Goal: Entertainment & Leisure: Consume media (video, audio)

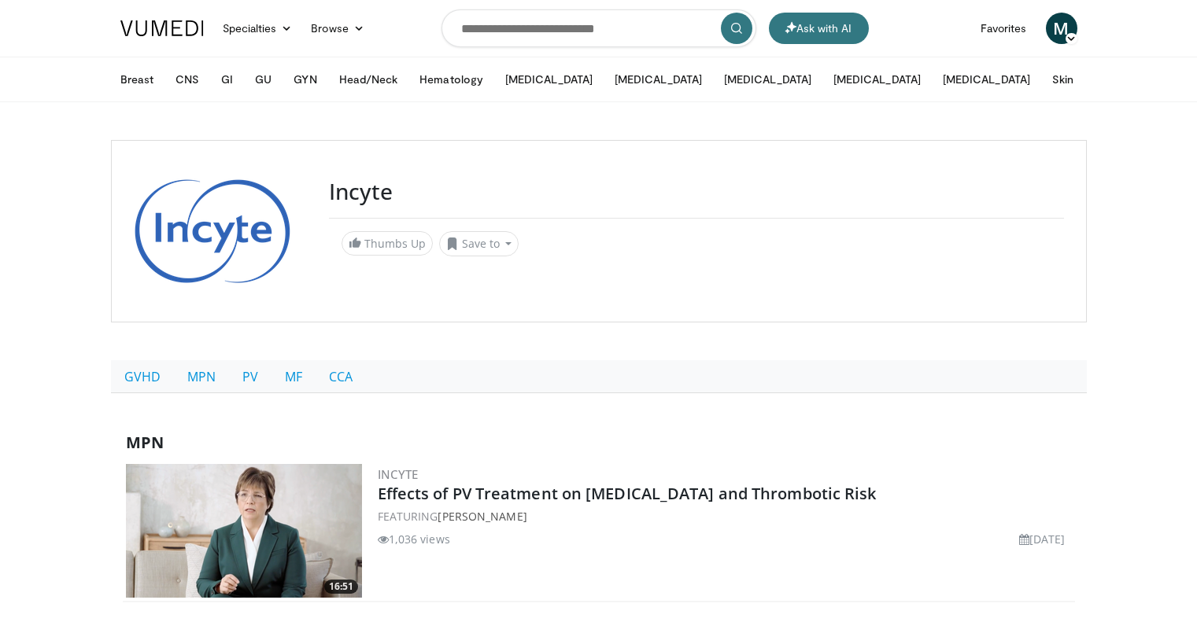
scroll to position [242, 0]
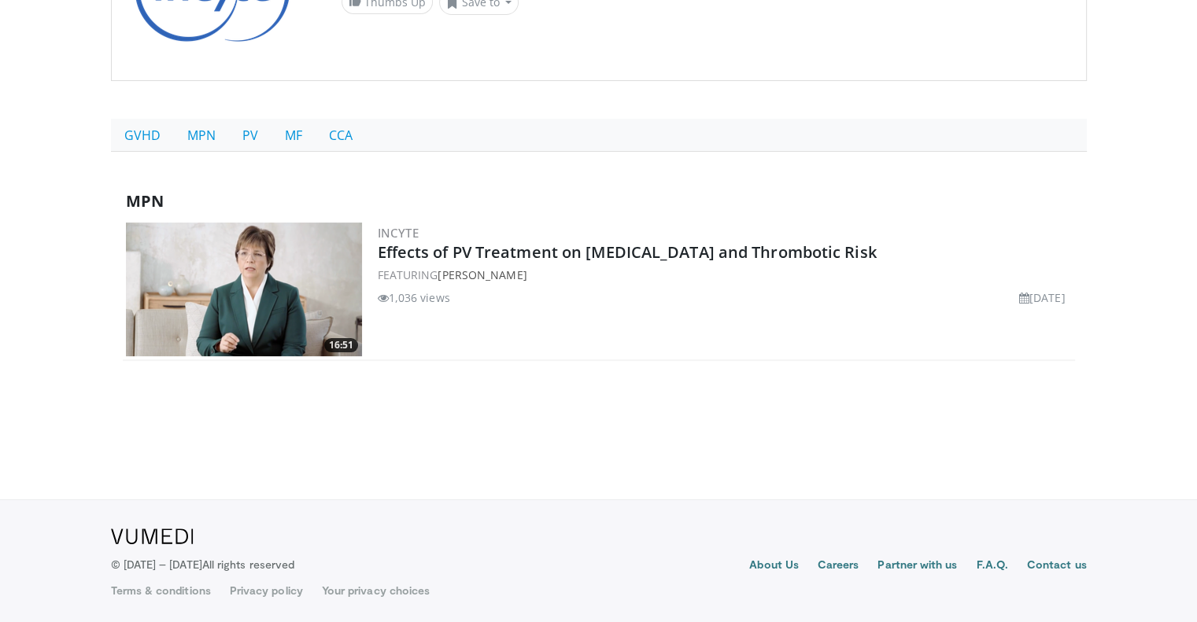
click at [570, 238] on h3 "Incyte" at bounding box center [725, 233] width 694 height 14
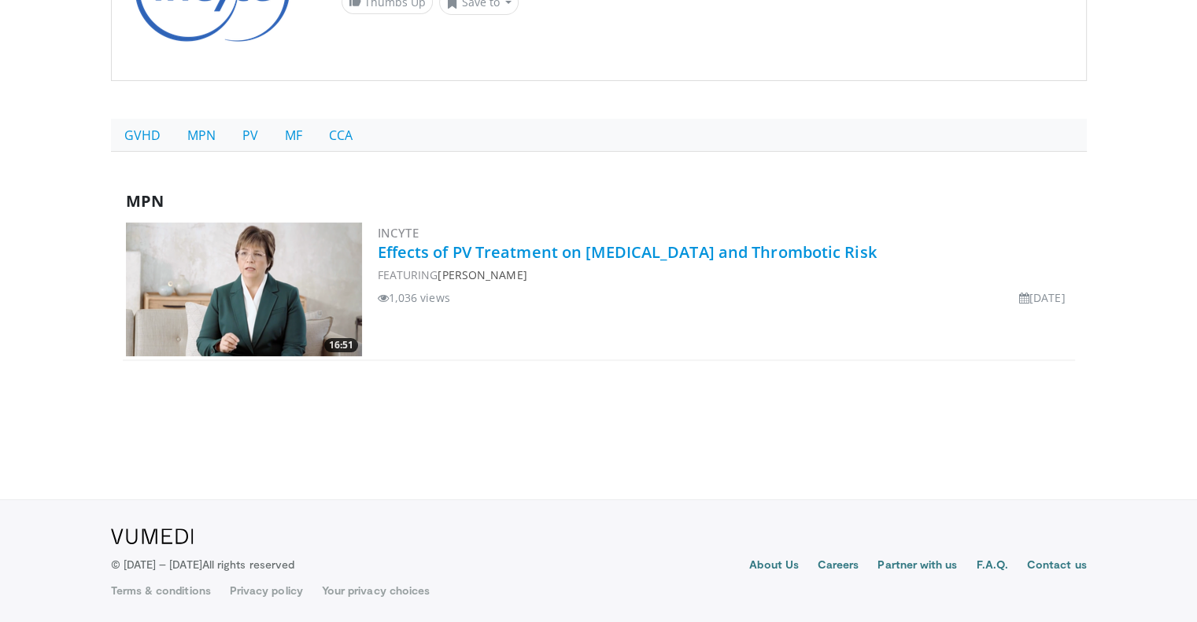
click at [601, 257] on link "Effects of PV Treatment on [MEDICAL_DATA] and Thrombotic Risk" at bounding box center [627, 252] width 499 height 21
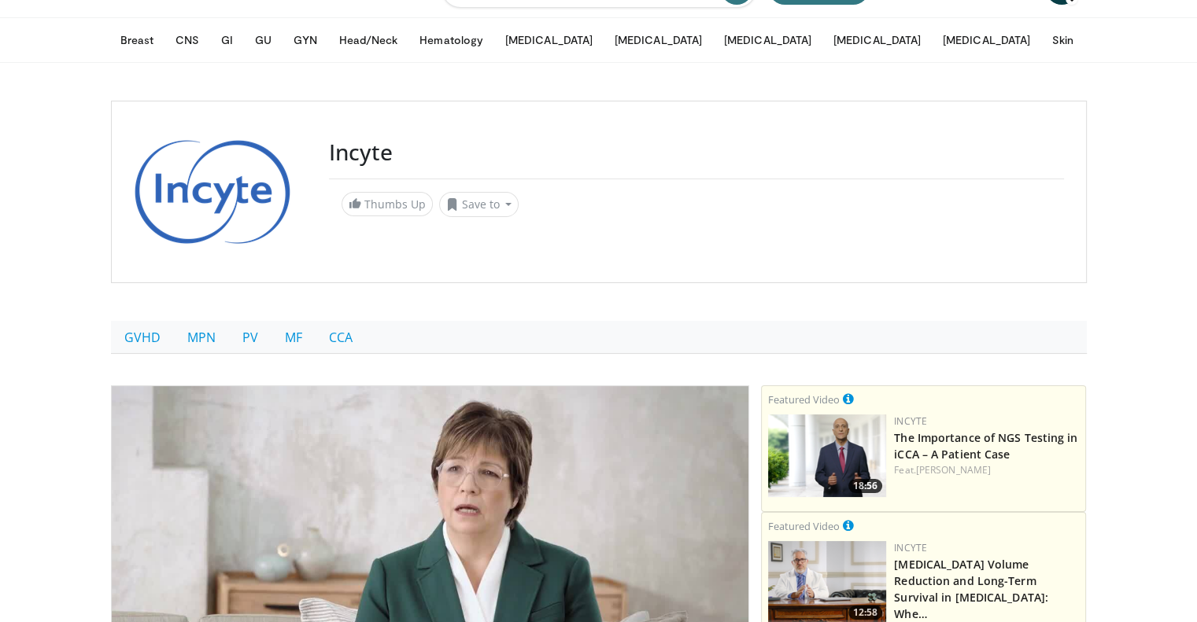
scroll to position [377, 0]
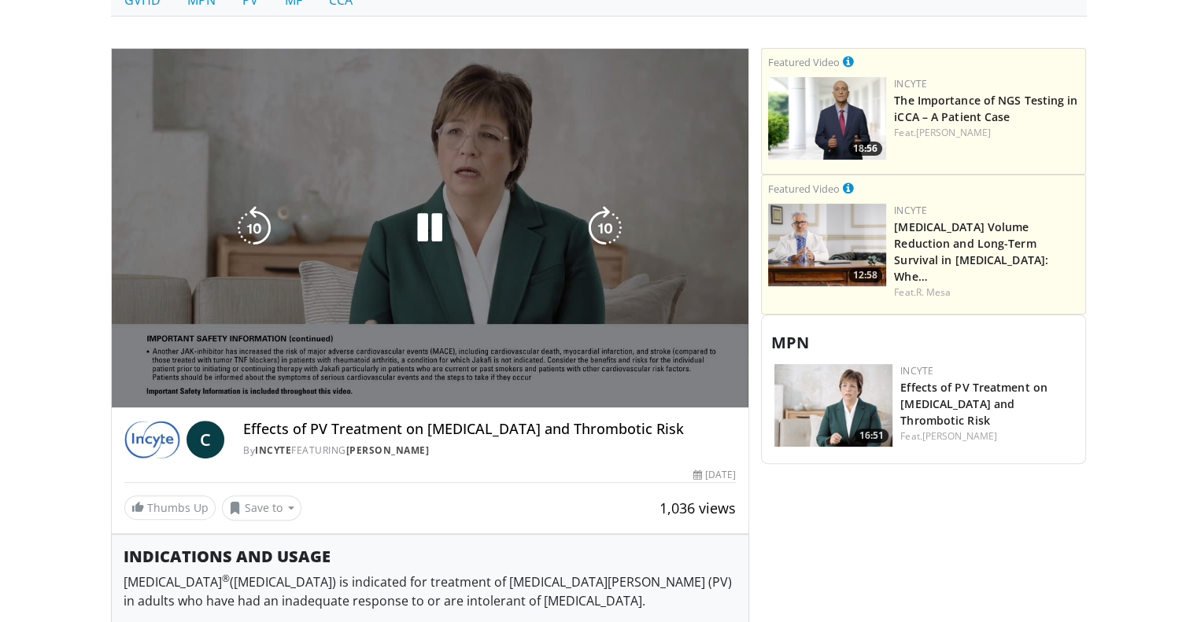
click at [124, 390] on div "10 seconds Tap to unmute" at bounding box center [430, 228] width 637 height 359
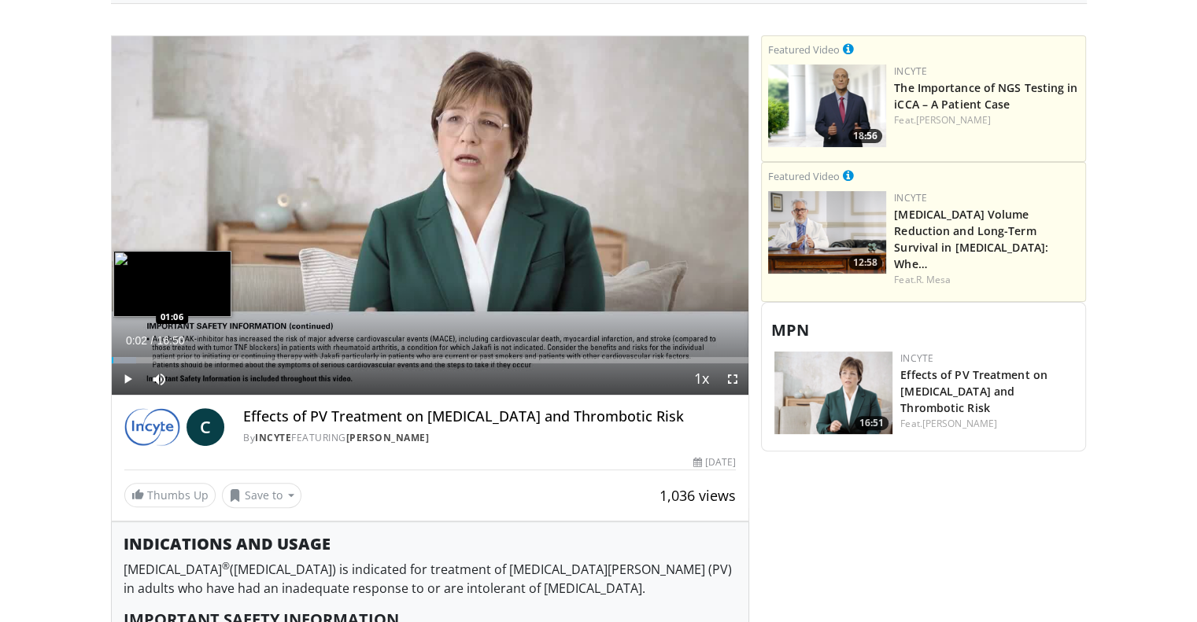
scroll to position [0, 0]
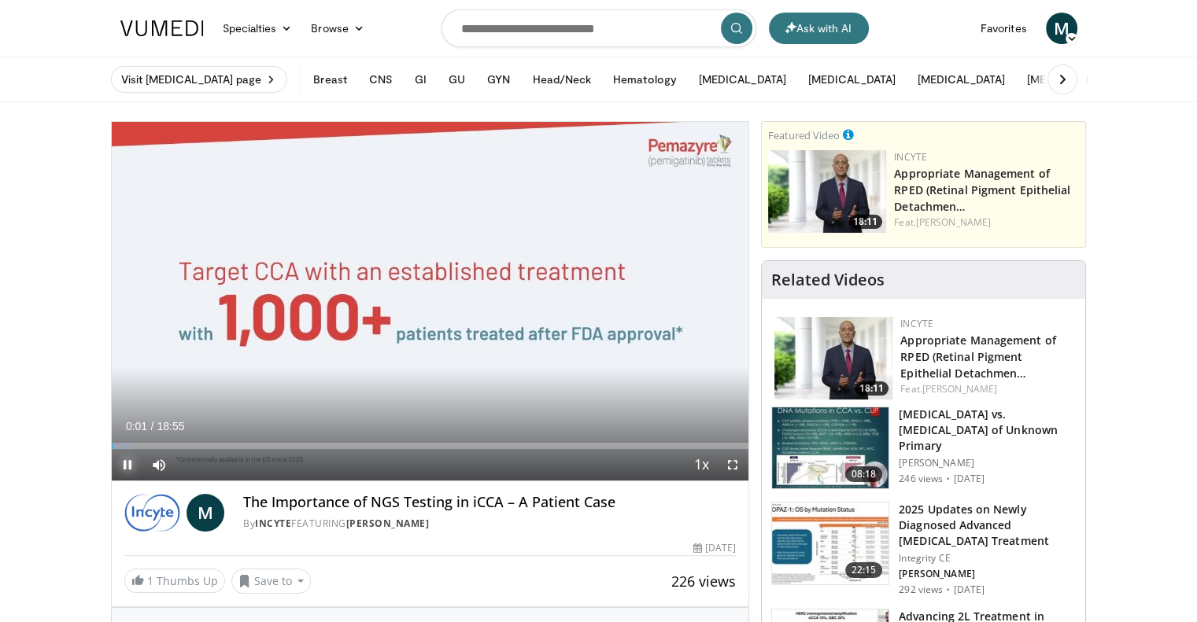
click at [123, 460] on span "Video Player" at bounding box center [127, 464] width 31 height 31
